Goal: Transaction & Acquisition: Purchase product/service

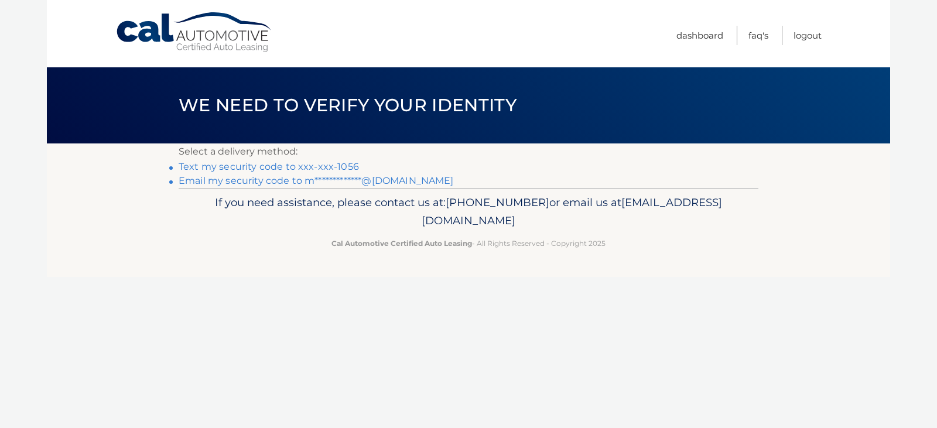
click at [278, 165] on link "Text my security code to xxx-xxx-1056" at bounding box center [269, 166] width 180 height 11
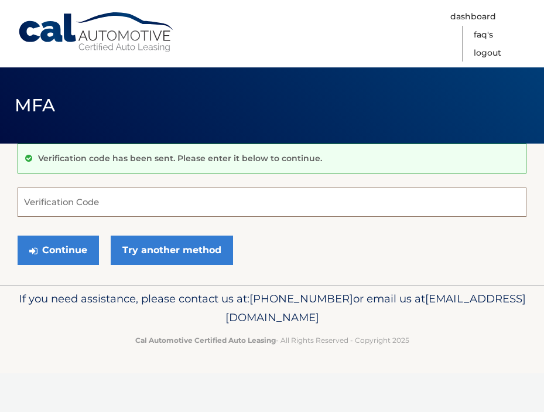
click at [87, 199] on input "Verification Code" at bounding box center [272, 201] width 509 height 29
type input "401373"
click at [47, 265] on div "Continue Try another method" at bounding box center [272, 251] width 509 height 40
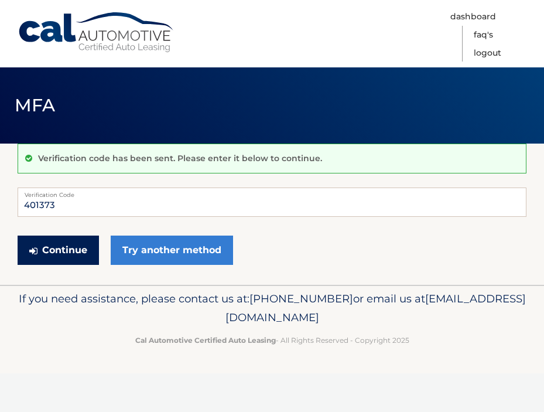
click at [50, 255] on button "Continue" at bounding box center [58, 249] width 81 height 29
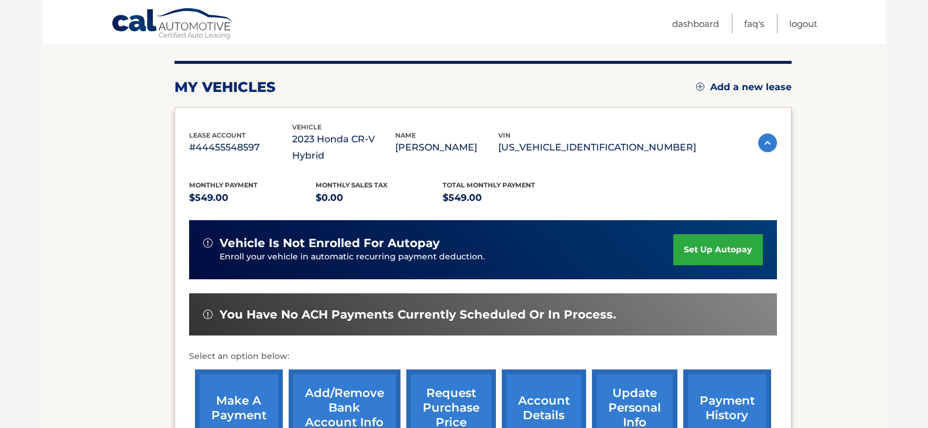
scroll to position [176, 0]
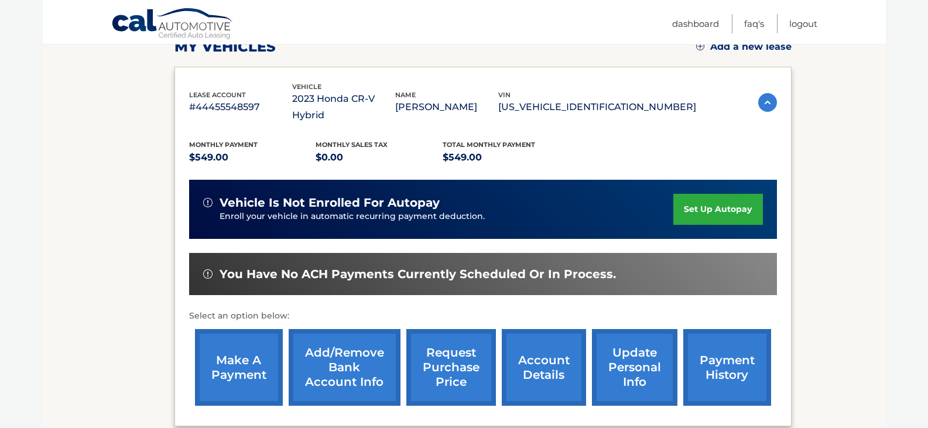
click at [227, 358] on link "make a payment" at bounding box center [239, 367] width 88 height 77
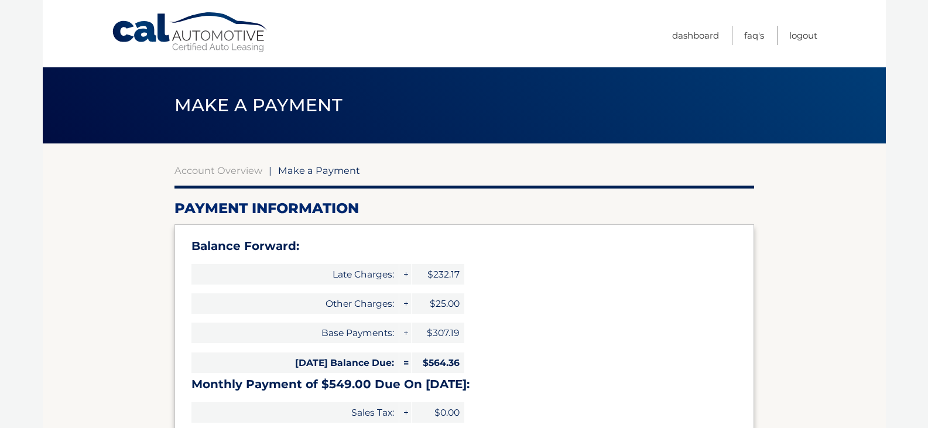
select select "ZGM3MDFkZDItYmI0OS00NDllLWI5YzQtMjliNmQ1YmJiMWNi"
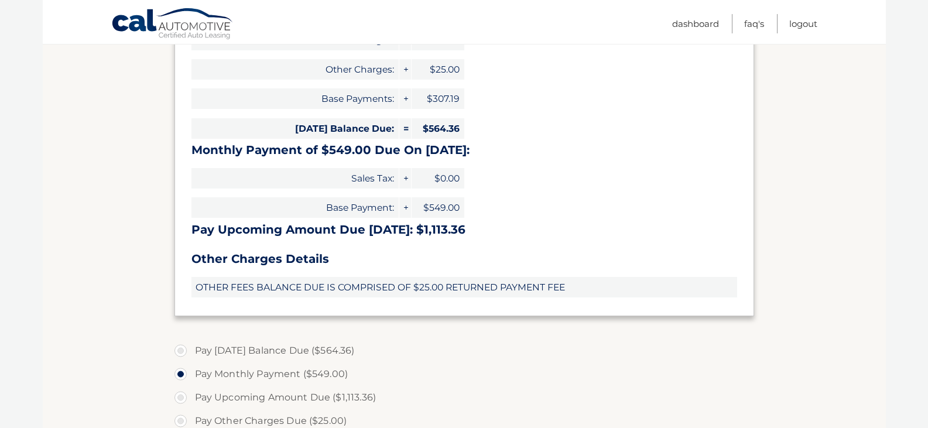
scroll to position [293, 0]
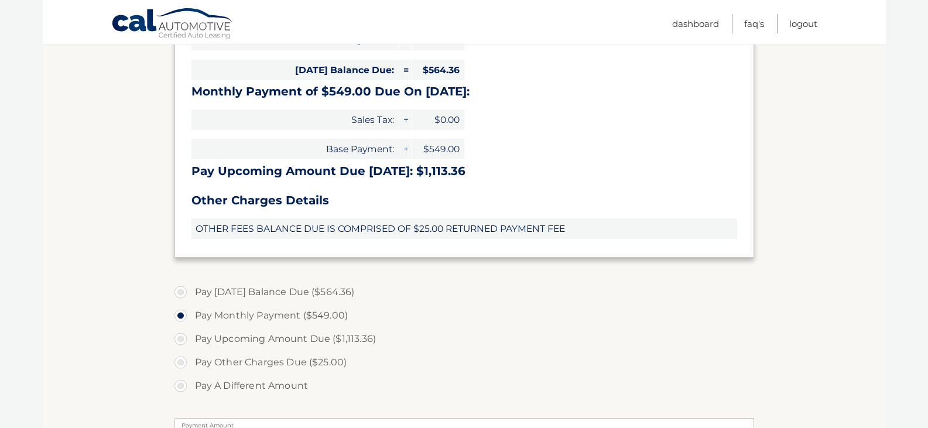
click at [178, 291] on label "Pay [DATE] Balance Due ($564.36)" at bounding box center [465, 292] width 580 height 23
click at [179, 291] on input "Pay [DATE] Balance Due ($564.36)" at bounding box center [185, 290] width 12 height 19
radio input "true"
type input "564.36"
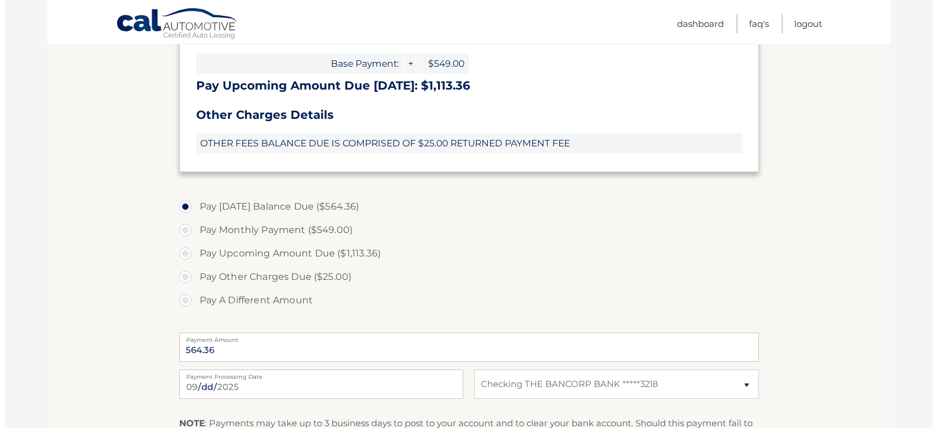
scroll to position [527, 0]
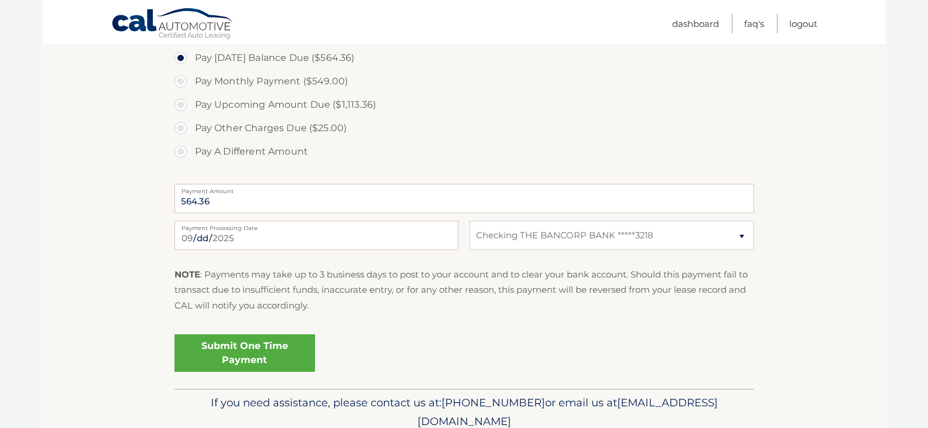
click at [216, 356] on link "Submit One Time Payment" at bounding box center [245, 352] width 141 height 37
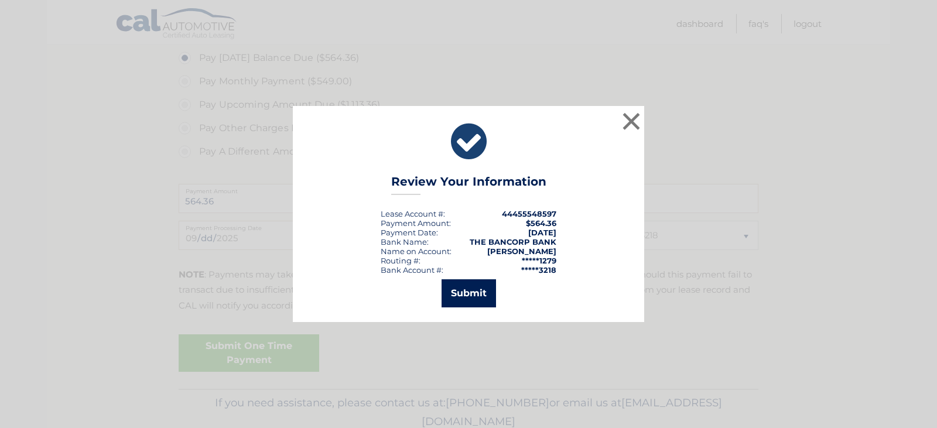
click at [479, 302] on button "Submit" at bounding box center [469, 293] width 54 height 28
